Goal: Transaction & Acquisition: Subscribe to service/newsletter

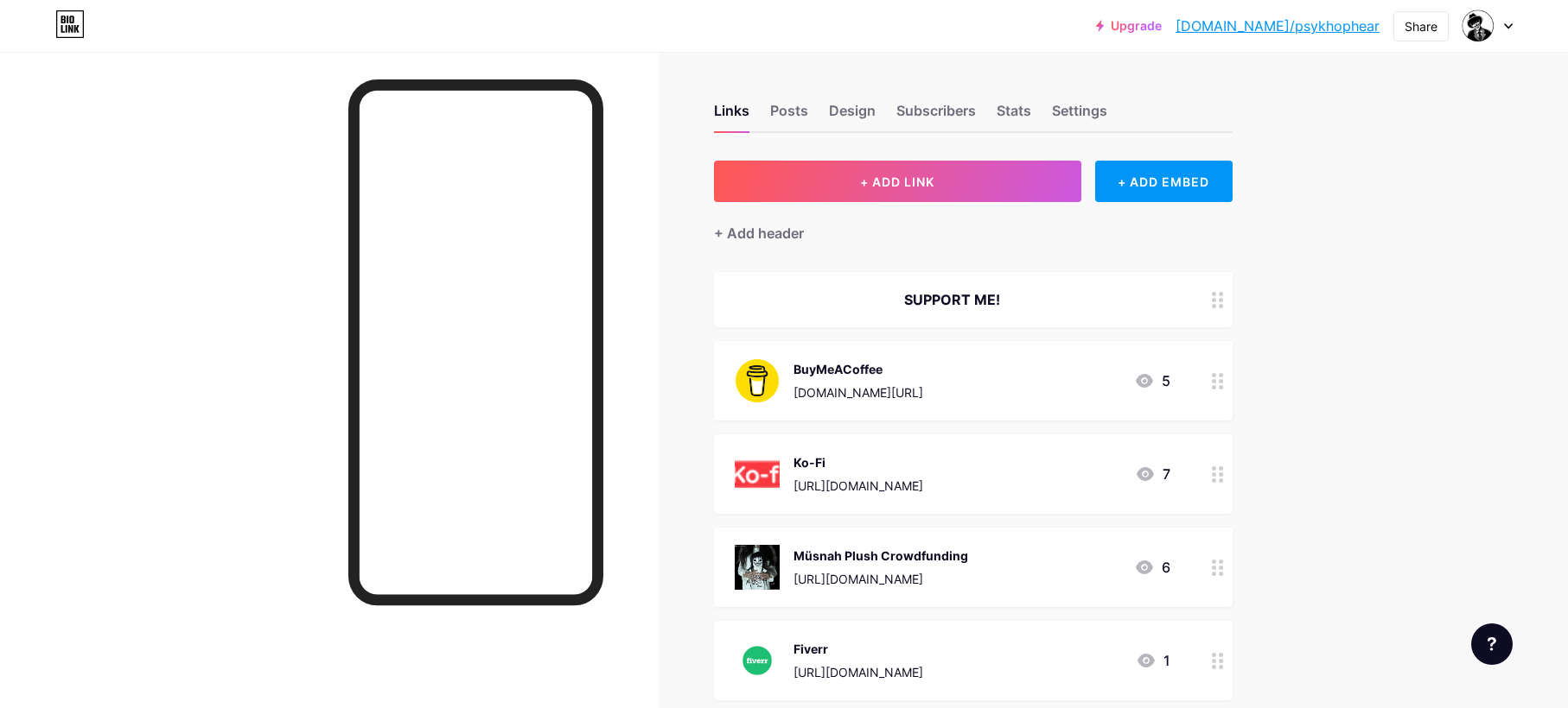
click at [1510, 15] on div at bounding box center [1487, 27] width 50 height 31
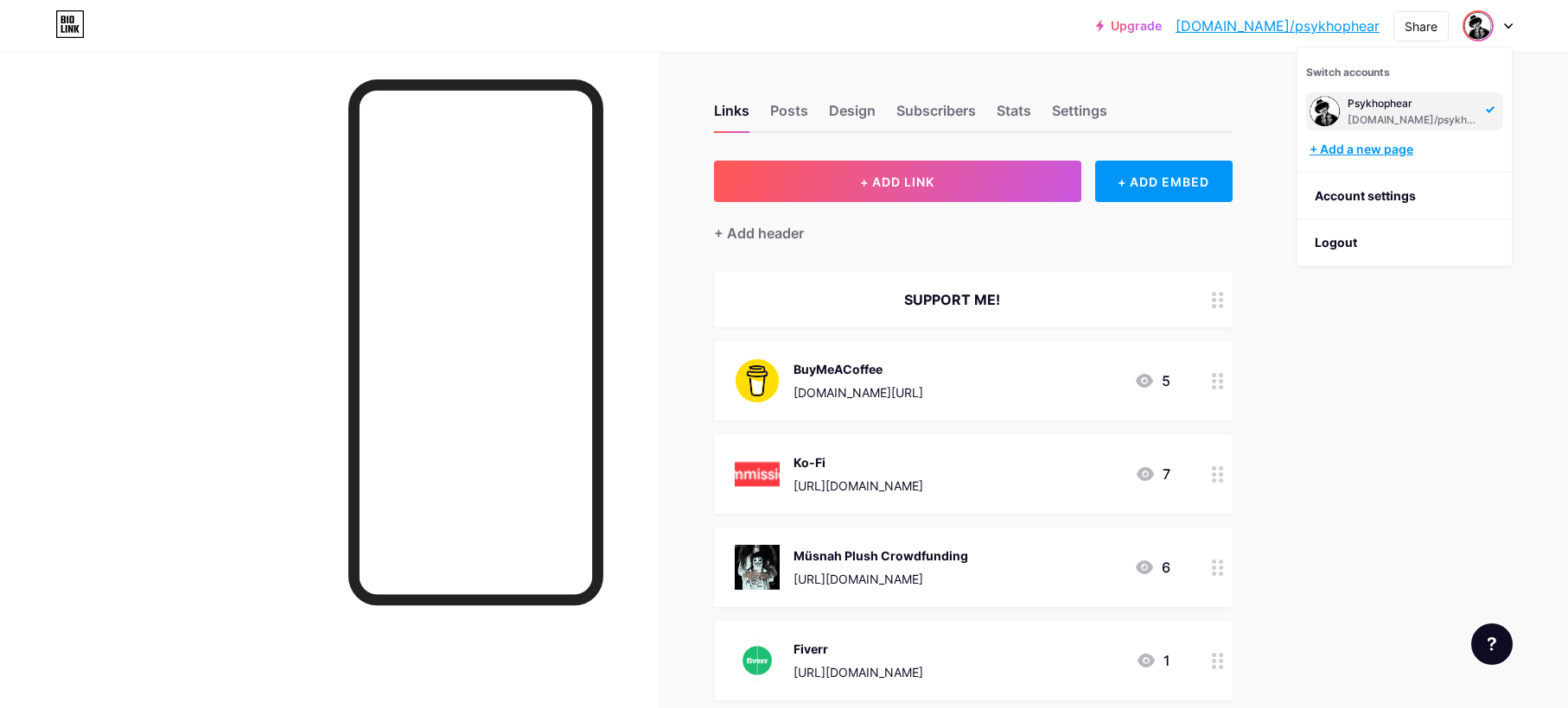
click at [1397, 149] on div "+ Add a new page" at bounding box center [1406, 149] width 194 height 18
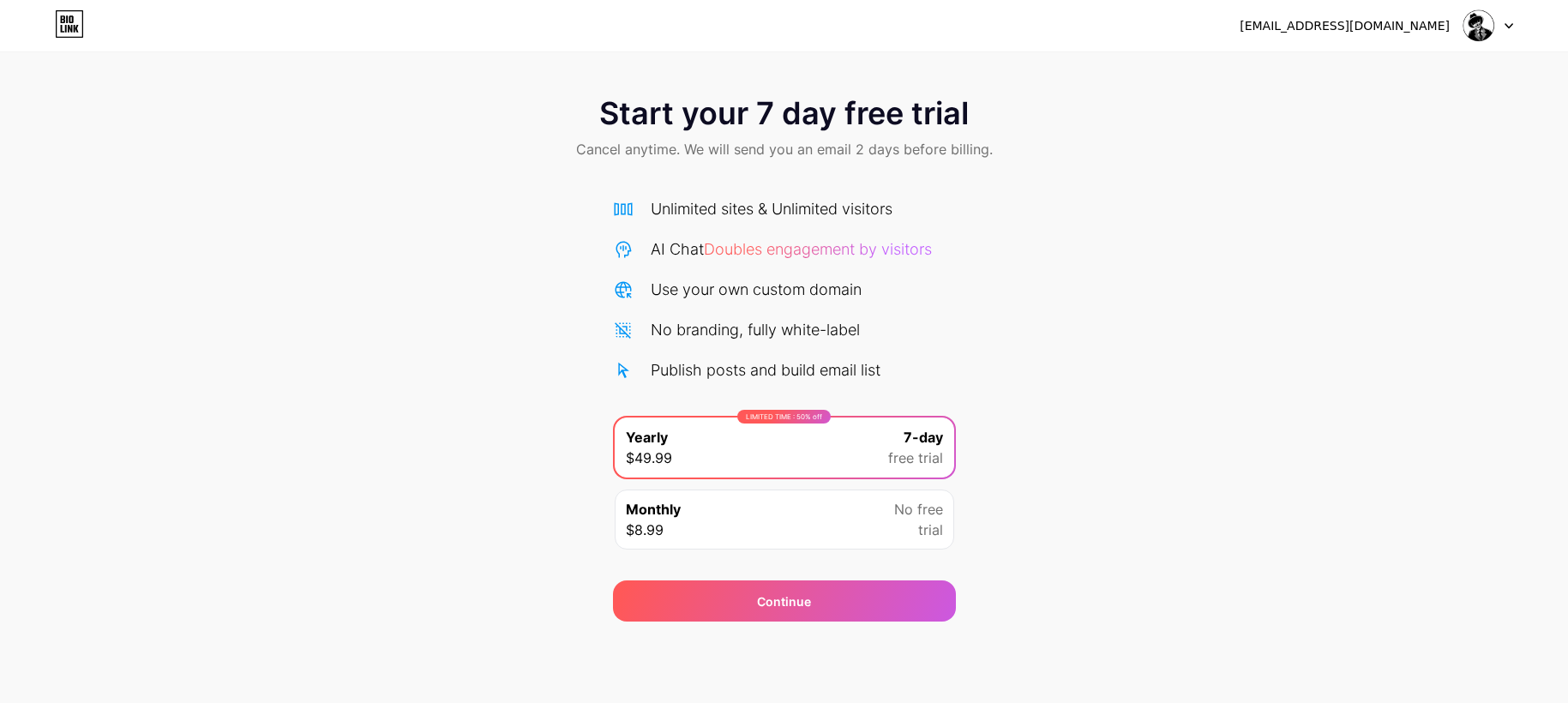
click at [1508, 23] on icon at bounding box center [1508, 26] width 9 height 6
click at [721, 160] on div "Start your 7 day free trial Cancel anytime. We will send you an email 2 days be…" at bounding box center [784, 130] width 1568 height 102
click at [64, 38] on link at bounding box center [69, 26] width 29 height 31
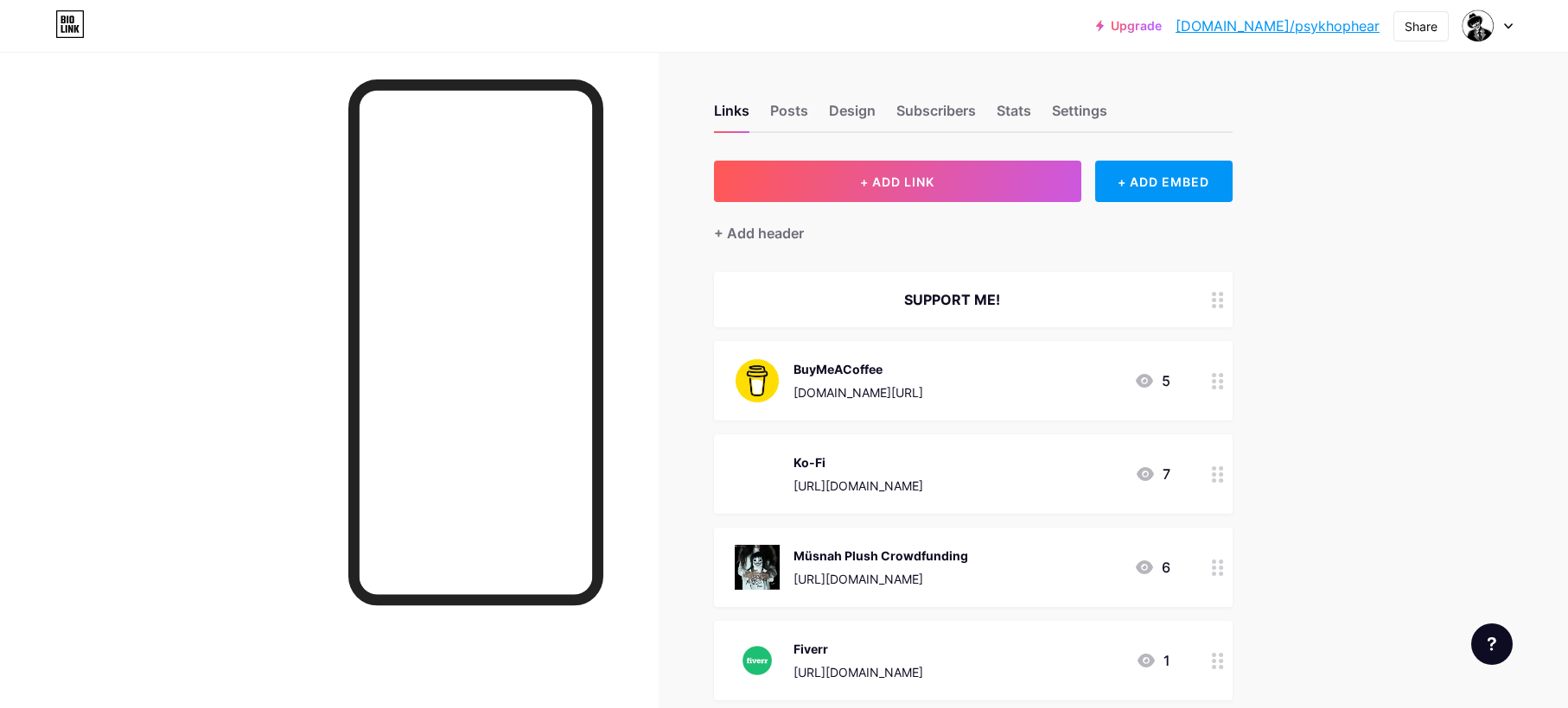
click at [1513, 28] on div "Upgrade [DOMAIN_NAME]/psykho... [DOMAIN_NAME]/psykhophear Share Switch accounts…" at bounding box center [784, 27] width 1568 height 31
click at [1506, 27] on icon at bounding box center [1508, 27] width 9 height 6
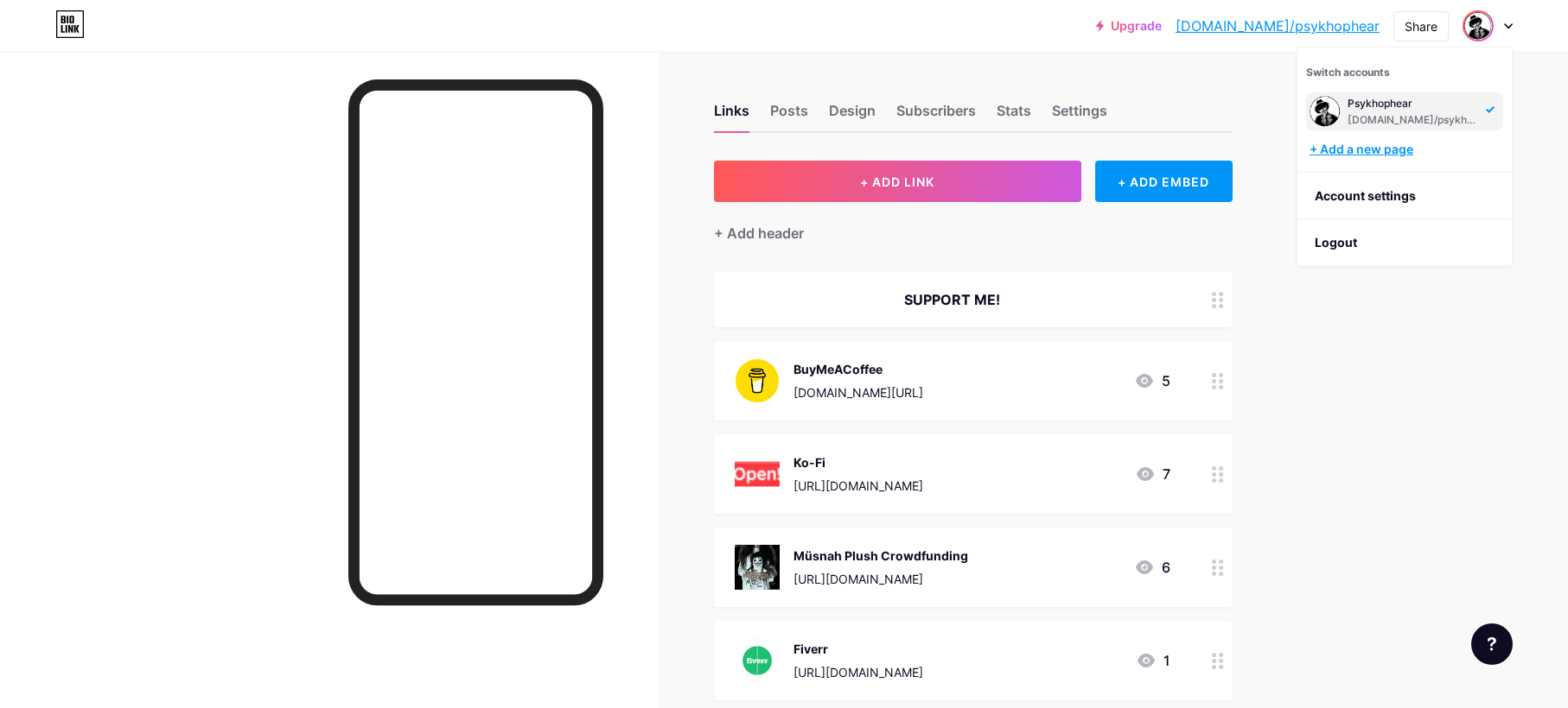
click at [1419, 148] on div "+ Add a new page" at bounding box center [1406, 149] width 194 height 18
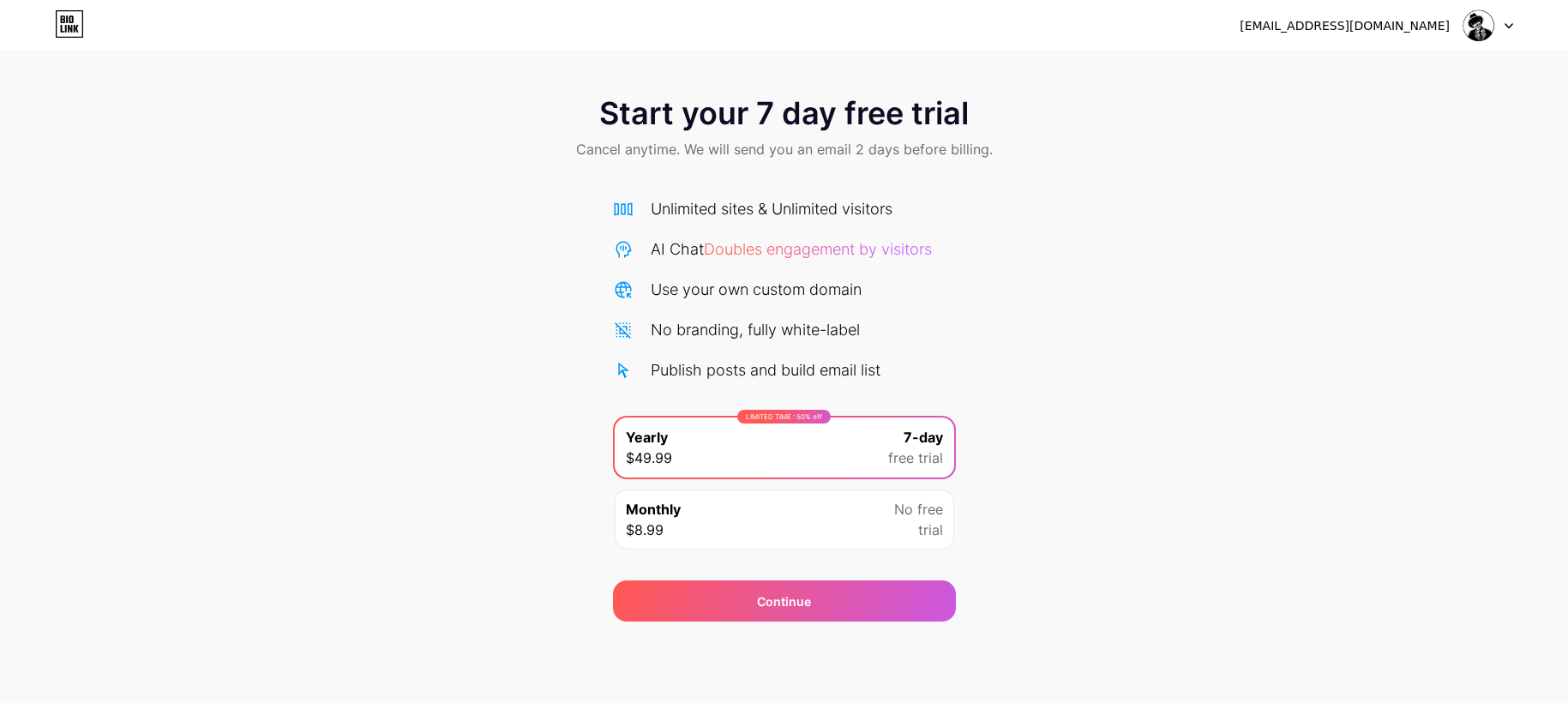
click at [80, 29] on icon at bounding box center [69, 24] width 29 height 27
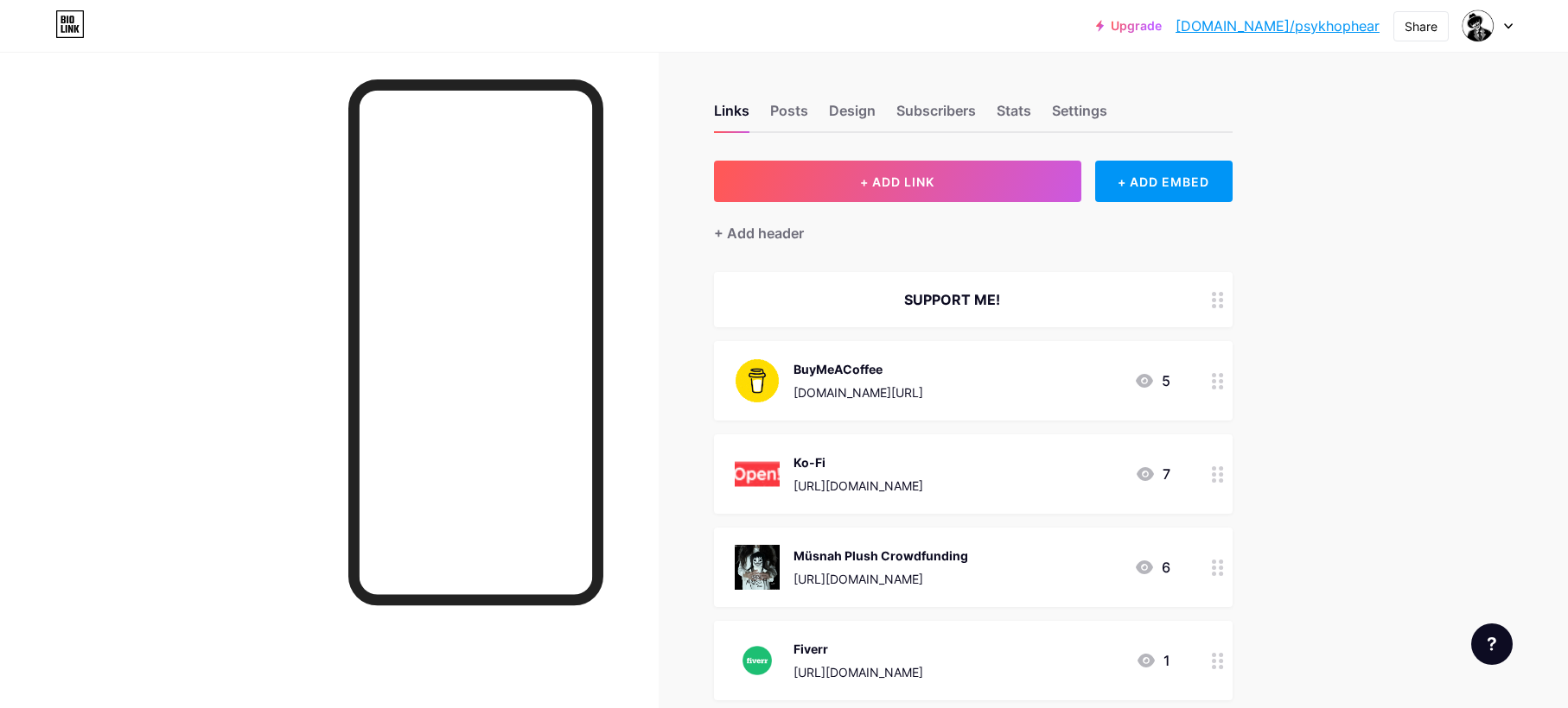
click at [1501, 25] on div at bounding box center [1487, 27] width 50 height 31
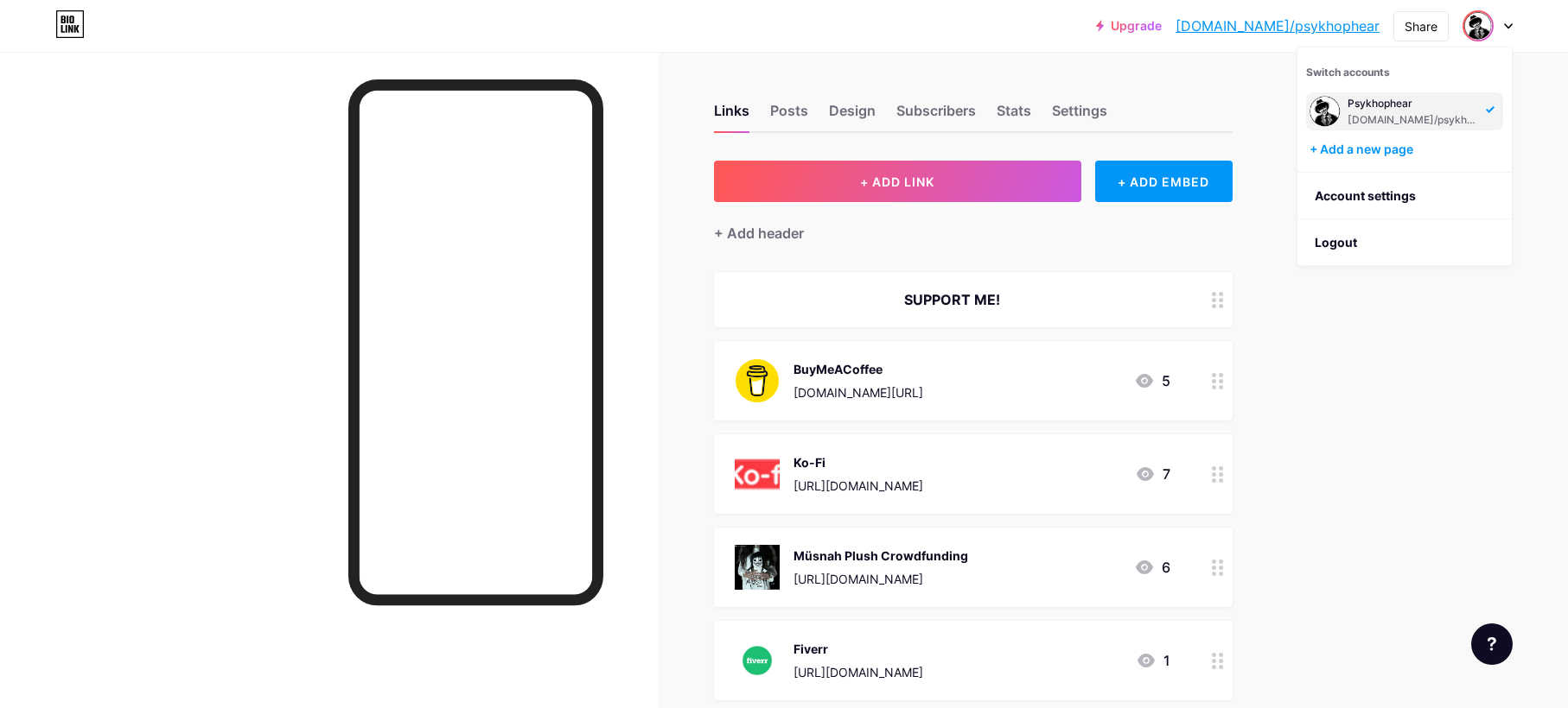
click at [1501, 25] on div at bounding box center [1487, 27] width 50 height 31
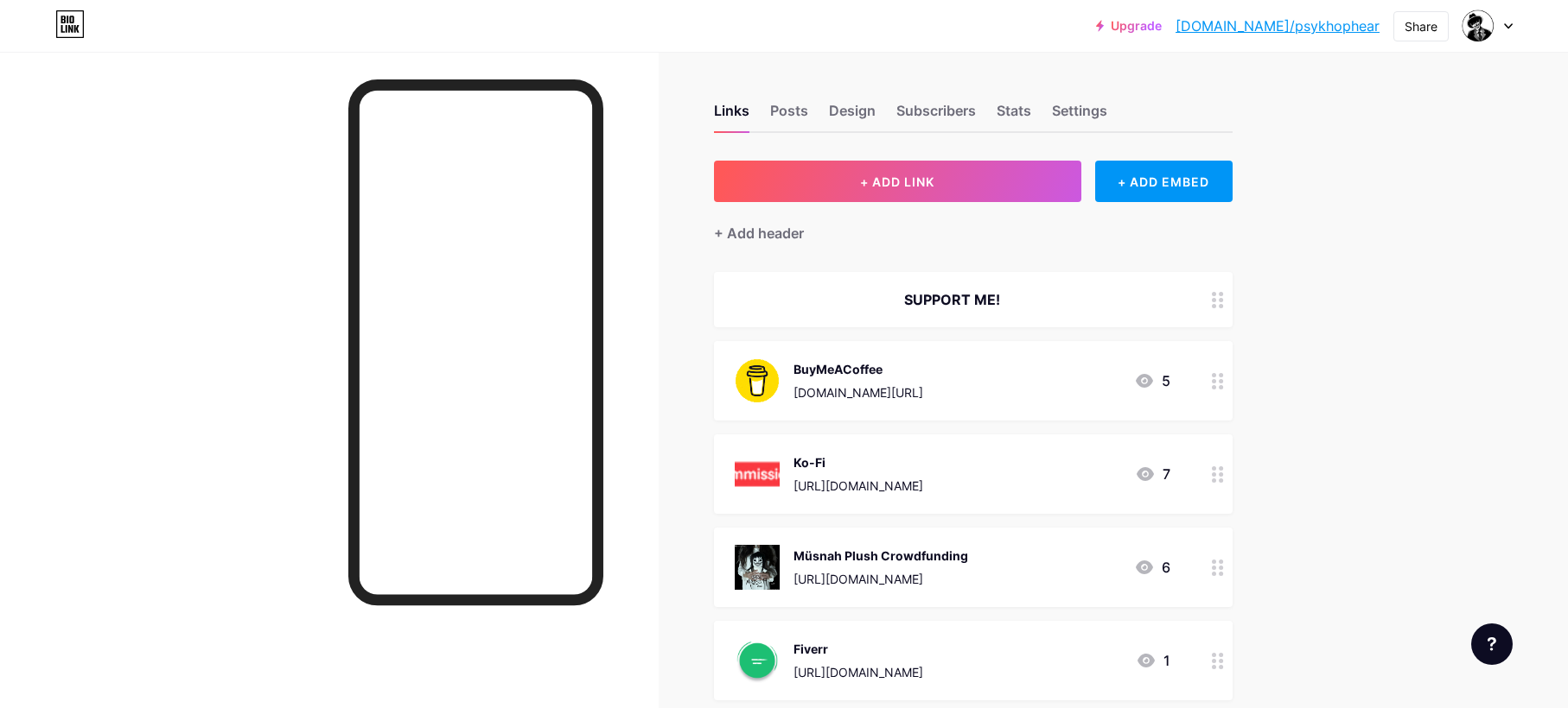
click at [1162, 25] on link "Upgrade" at bounding box center [1128, 26] width 66 height 14
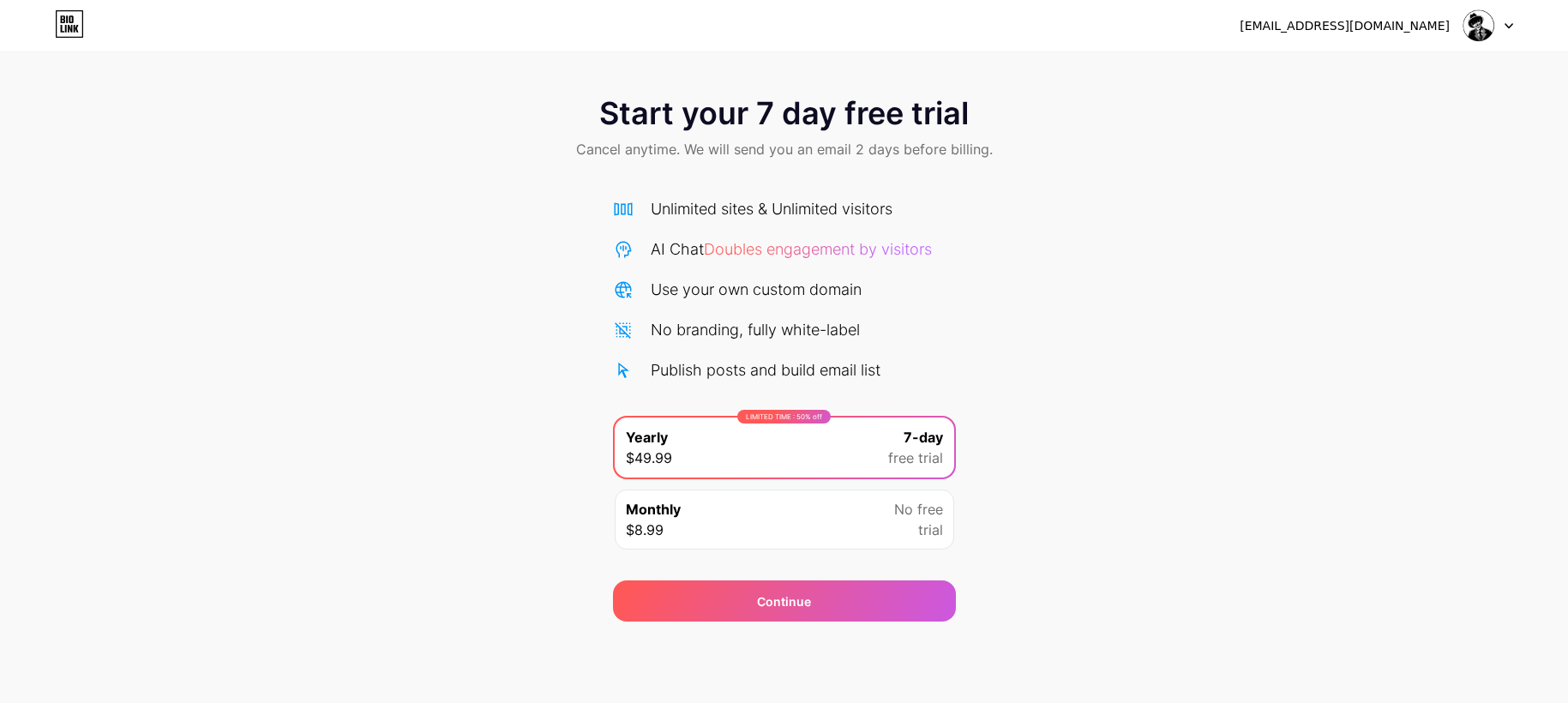
click at [1126, 154] on div "Start your 7 day free trial Cancel anytime. We will send you an email 2 days be…" at bounding box center [784, 130] width 1568 height 102
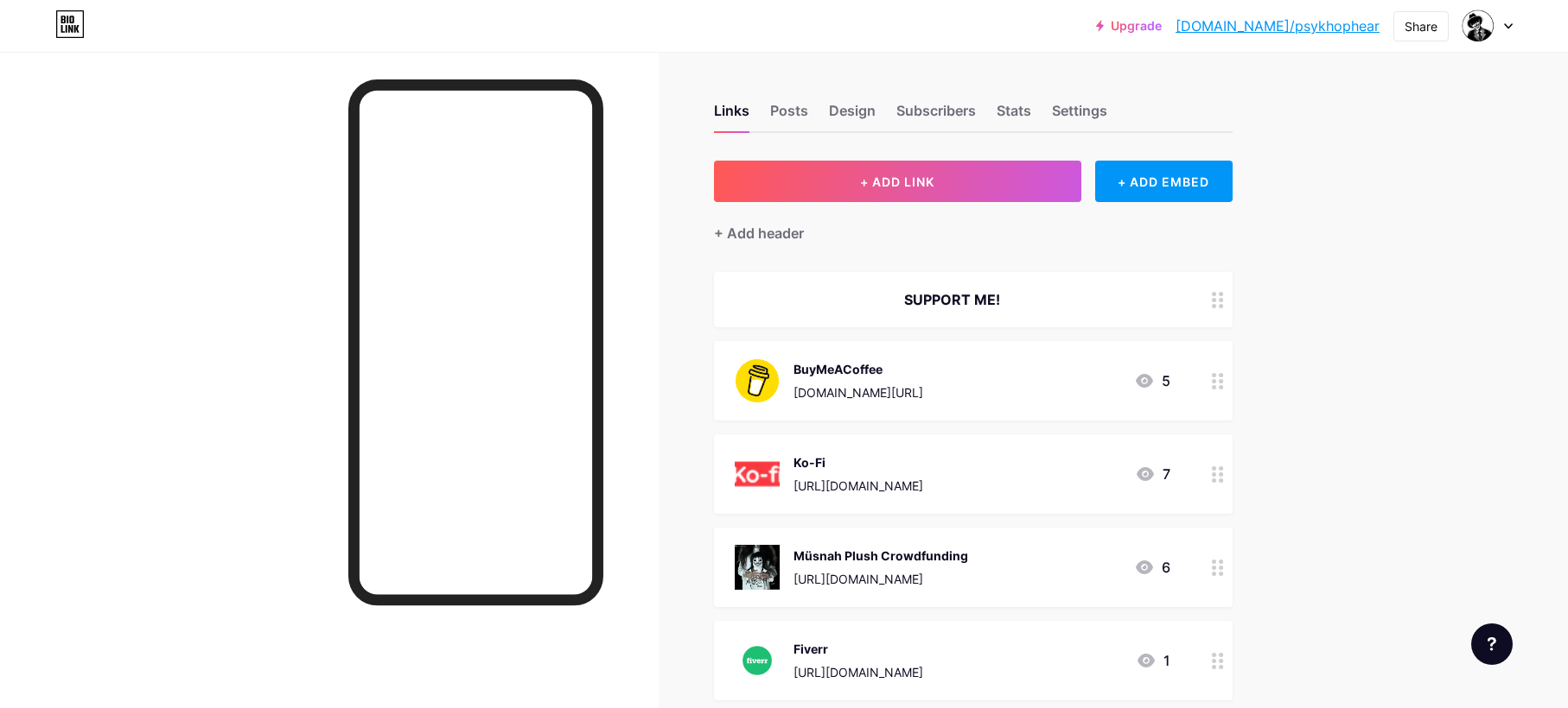
click at [1494, 28] on div at bounding box center [1487, 27] width 50 height 31
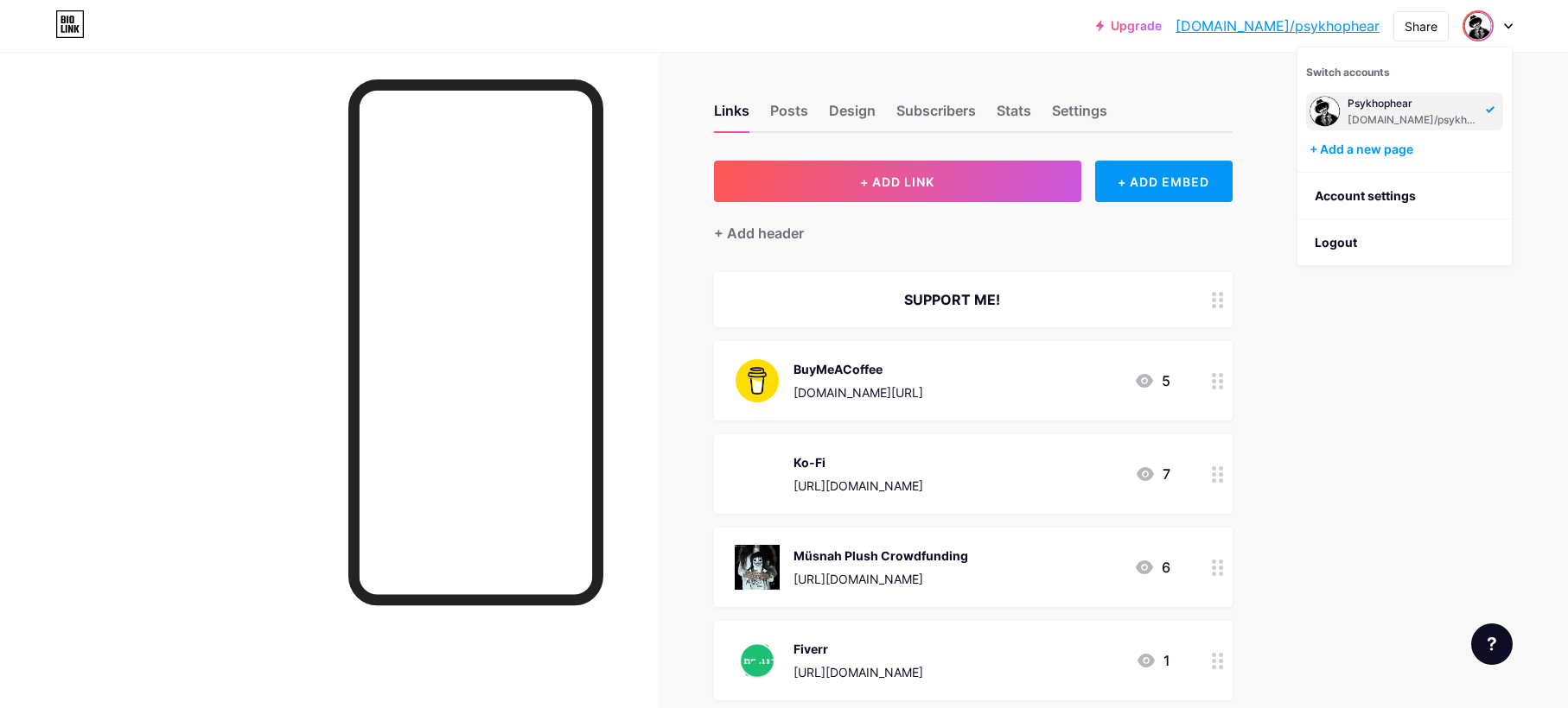
click at [1510, 26] on icon at bounding box center [1508, 27] width 7 height 4
